Goal: Task Accomplishment & Management: Use online tool/utility

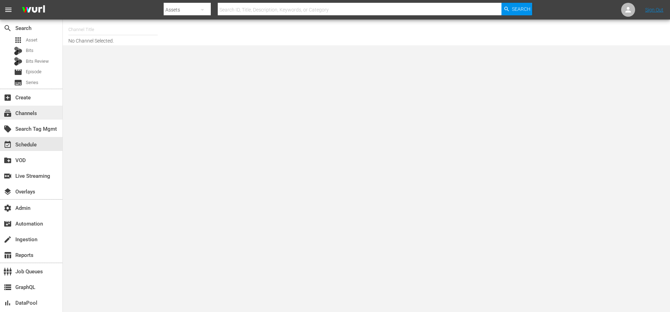
click at [39, 111] on div "subscriptions Channels" at bounding box center [31, 113] width 62 height 14
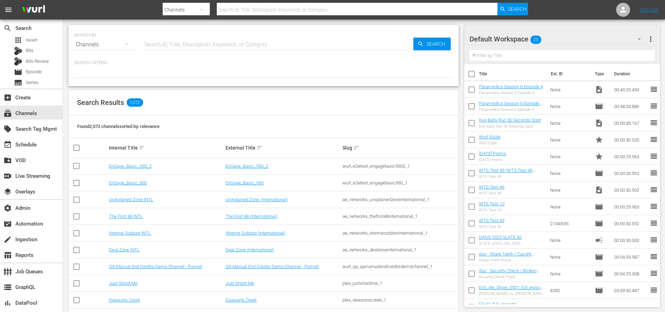
click at [249, 7] on input "text" at bounding box center [357, 9] width 281 height 17
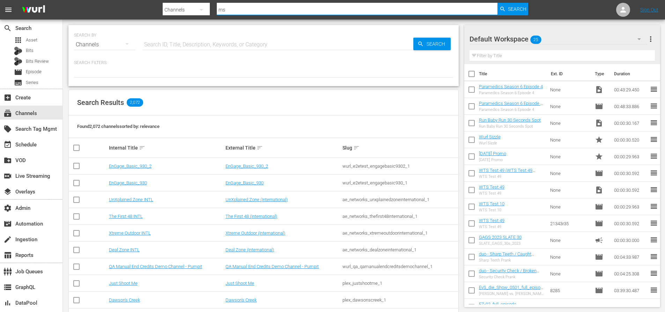
type input "msg"
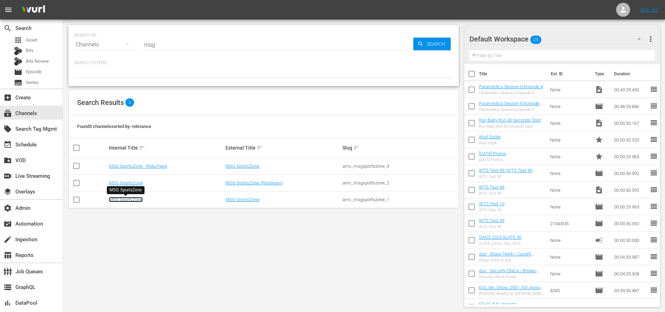
click at [139, 198] on link "MSG SportsZone" at bounding box center [126, 199] width 34 height 5
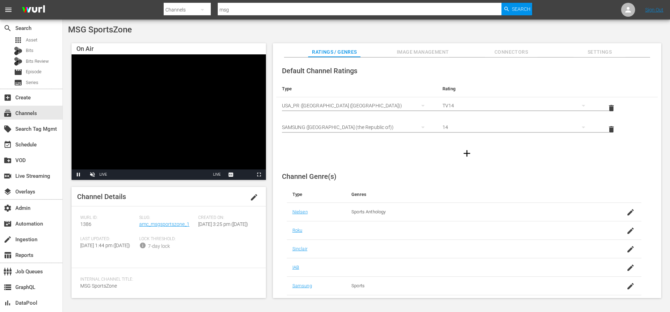
click at [25, 152] on div "create_new_folder VOD" at bounding box center [31, 160] width 62 height 16
click at [29, 145] on div "event_available Schedule" at bounding box center [19, 144] width 39 height 6
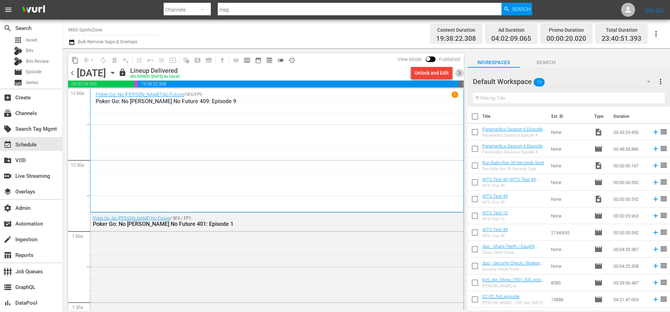
click at [461, 72] on span "chevron_right" at bounding box center [459, 73] width 9 height 9
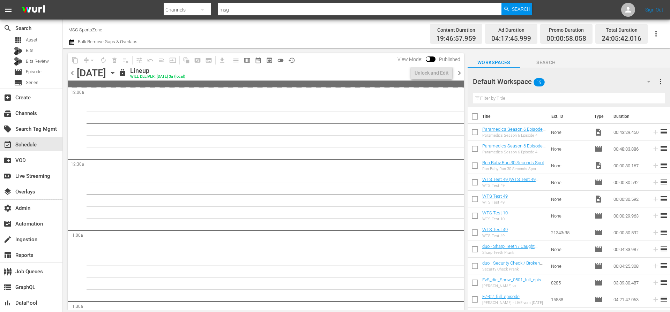
click at [461, 72] on span "chevron_right" at bounding box center [459, 73] width 9 height 9
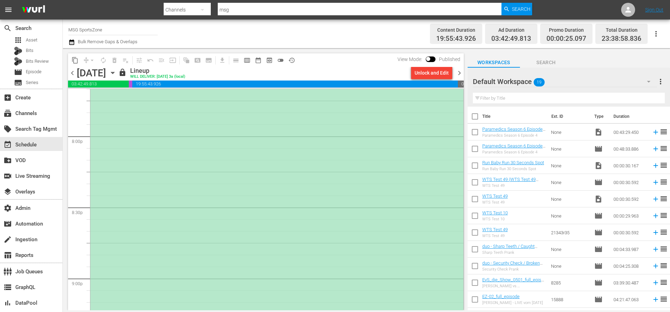
scroll to position [2723, 0]
click at [349, 154] on div "*PLACEHOLDER EPISODE 10/3* Westchester SC at South Georgia Tormenta" at bounding box center [276, 285] width 373 height 425
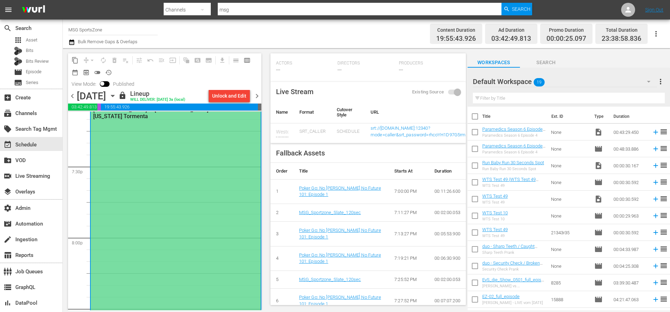
scroll to position [209, 0]
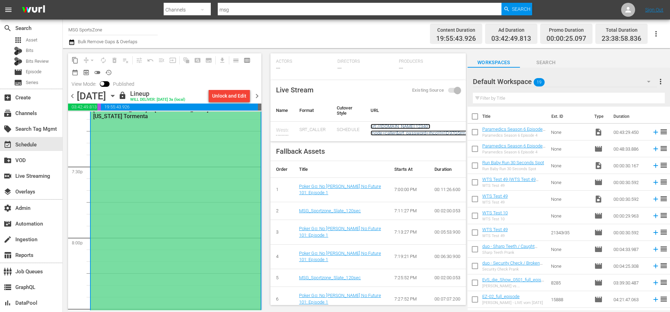
copy link "srt://ltnp-nyc-o-server1-cc.ltnglobal.com:12340?mode=caller&srt_password=rhcoYH…"
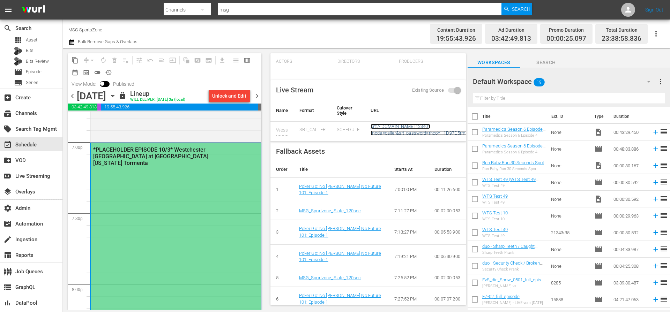
scroll to position [2637, 0]
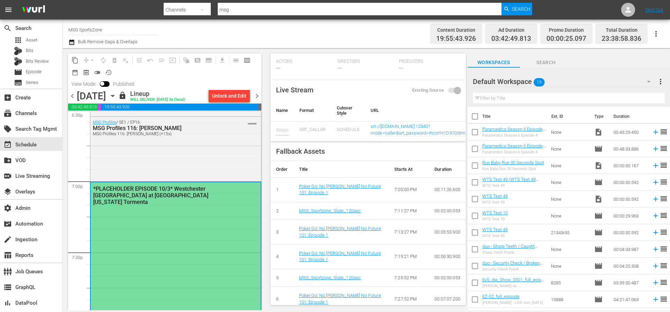
click at [253, 11] on input "msg" at bounding box center [360, 9] width 284 height 17
click at [518, 9] on span "Search" at bounding box center [521, 9] width 19 height 13
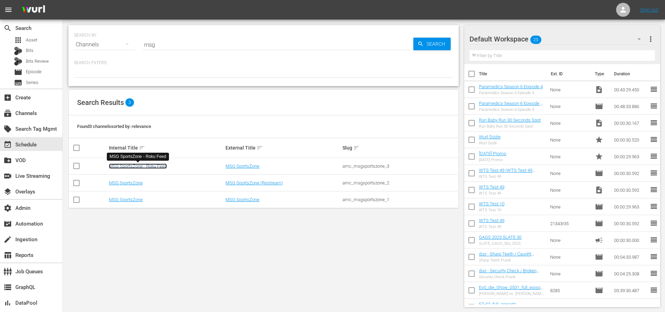
click at [140, 166] on link "MSG SportsZone - Roku Feed" at bounding box center [138, 166] width 58 height 5
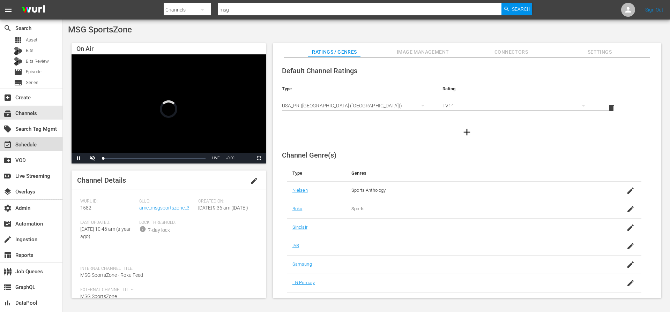
click at [32, 145] on div "event_available Schedule" at bounding box center [19, 144] width 39 height 6
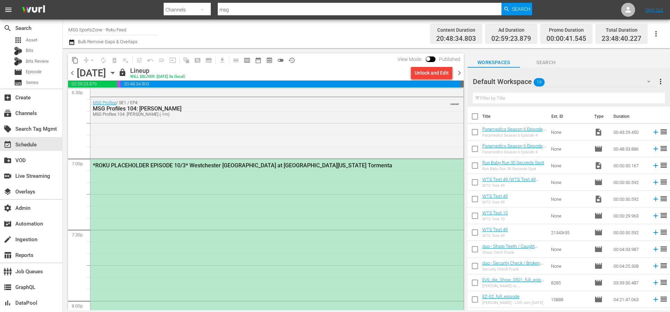
scroll to position [2626, 0]
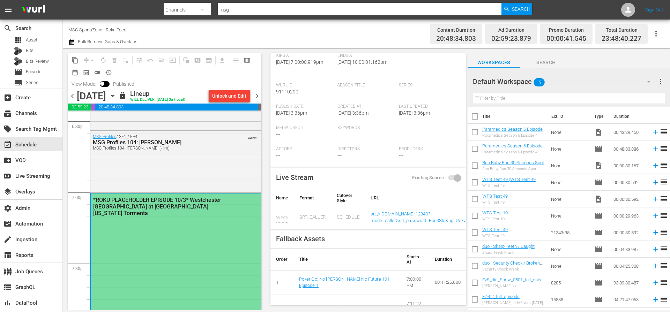
scroll to position [131, 0]
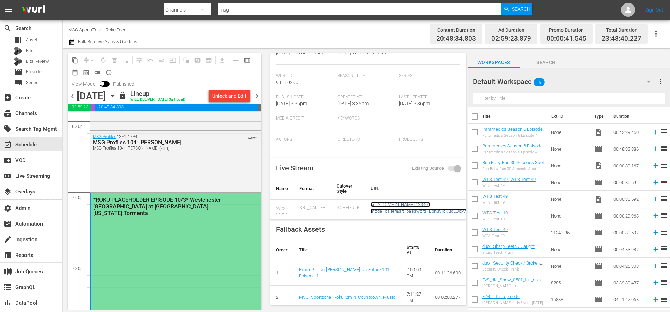
copy link "srt://ltnp-sjc-a-server1-pw.ltnglobal.com:12340?mode=caller&srt_password=Bpn3SI…"
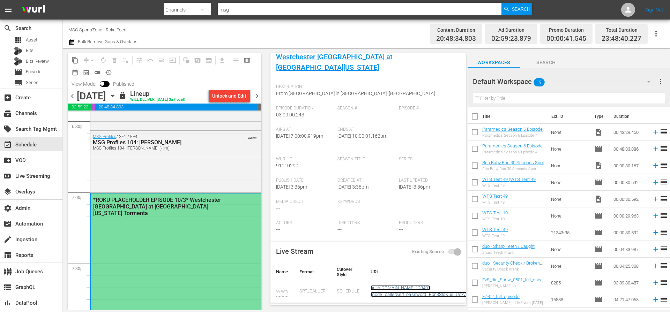
scroll to position [0, 0]
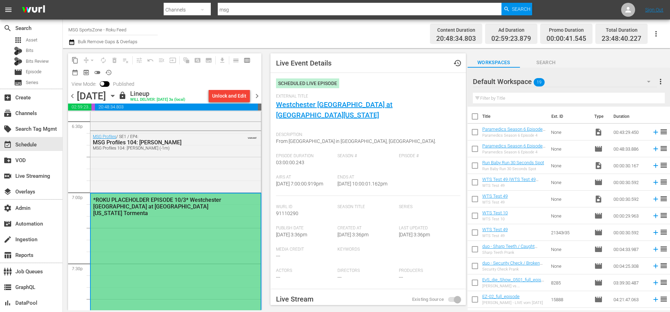
click at [259, 11] on input "msg" at bounding box center [360, 9] width 284 height 17
click at [505, 14] on div "Search" at bounding box center [517, 9] width 31 height 13
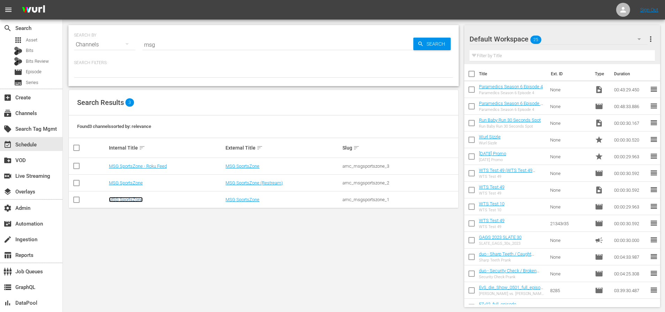
click at [130, 202] on link "MSG SportsZone" at bounding box center [126, 199] width 34 height 5
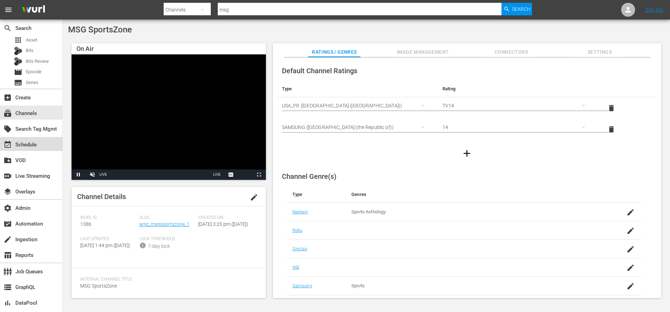
click at [36, 146] on div "event_available Schedule" at bounding box center [19, 144] width 39 height 6
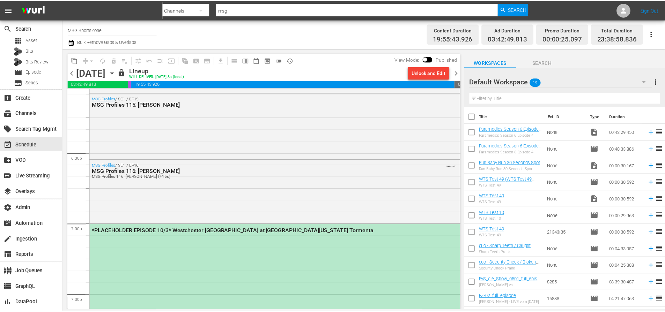
scroll to position [2686, 0]
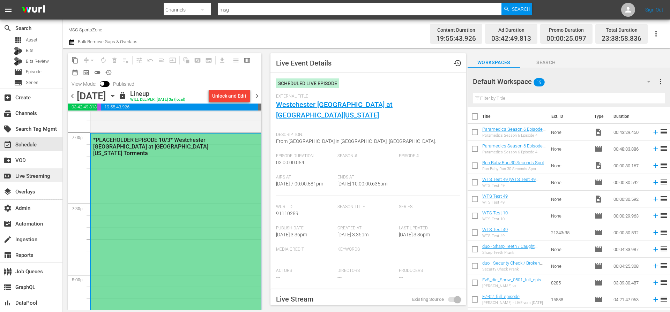
click at [34, 172] on div "switch_video Live Streaming" at bounding box center [19, 175] width 39 height 6
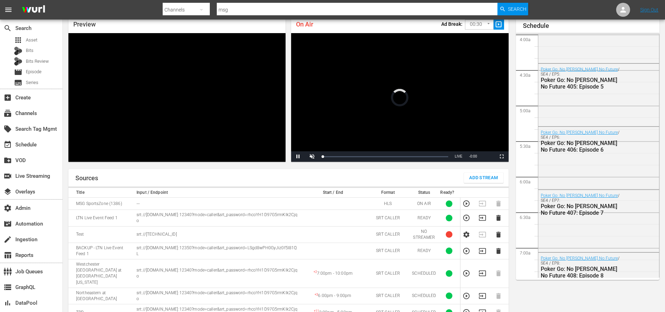
scroll to position [30, 0]
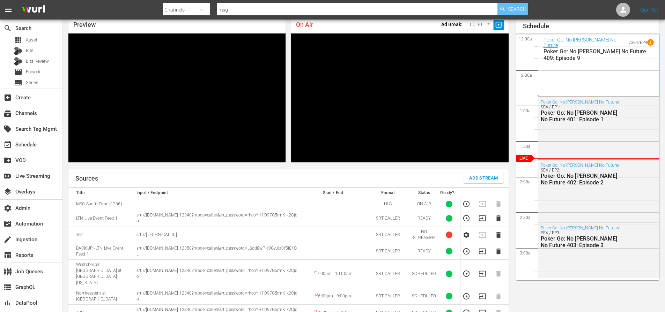
click at [514, 8] on span "Search" at bounding box center [517, 9] width 19 height 13
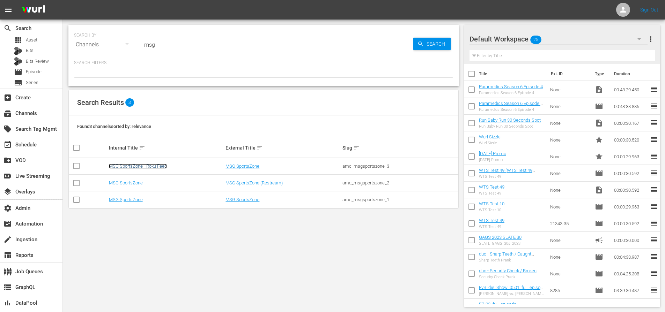
click at [144, 166] on link "MSG SportsZone - Roku Feed" at bounding box center [138, 166] width 58 height 5
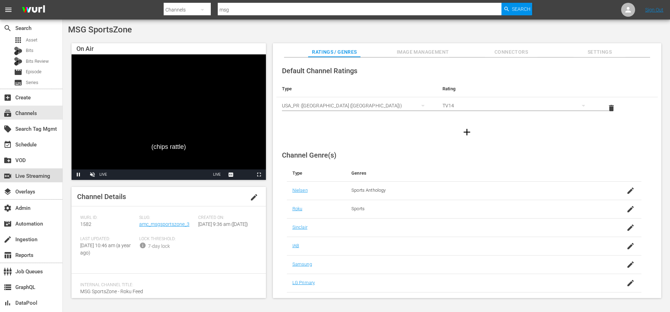
click at [24, 176] on div "switch_video Live Streaming" at bounding box center [19, 175] width 39 height 6
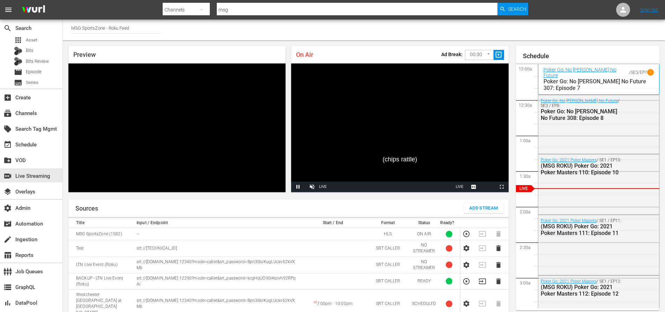
scroll to position [30, 0]
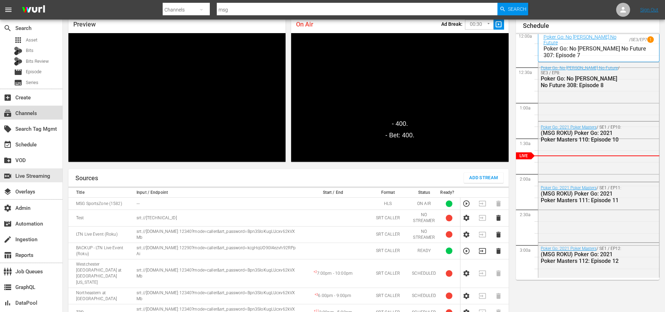
click at [31, 111] on div "subscriptions Channels" at bounding box center [19, 112] width 39 height 6
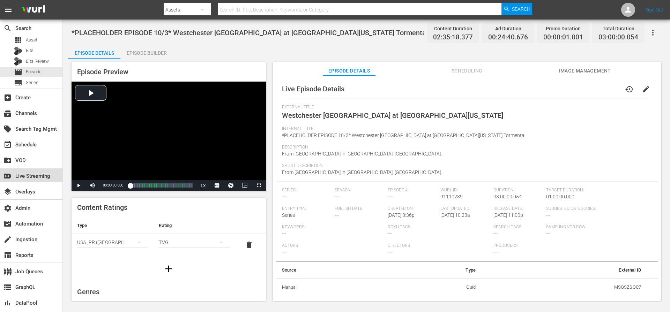
click at [28, 172] on div "switch_video Live Streaming" at bounding box center [19, 175] width 39 height 6
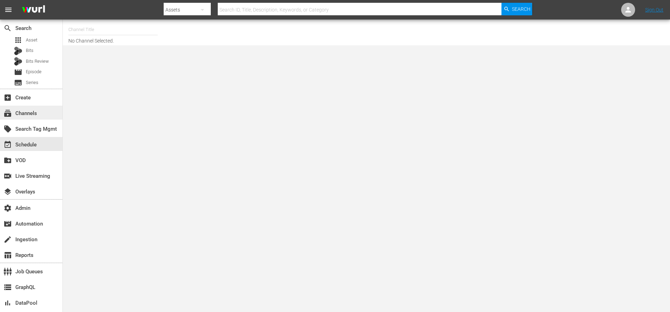
click at [36, 112] on div "subscriptions Channels" at bounding box center [19, 112] width 39 height 6
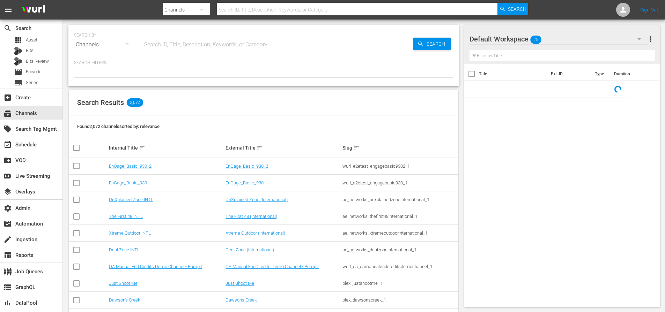
click at [248, 10] on input "text" at bounding box center [357, 9] width 281 height 17
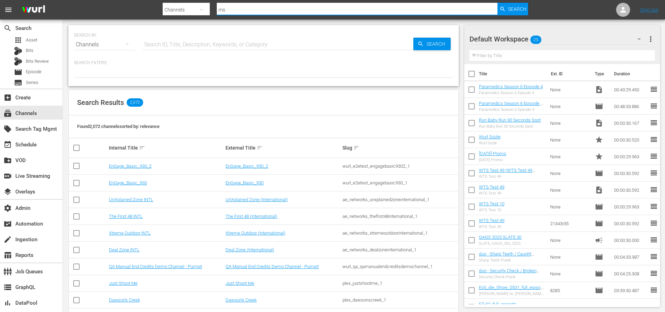
type input "msg"
